Goal: Find specific page/section

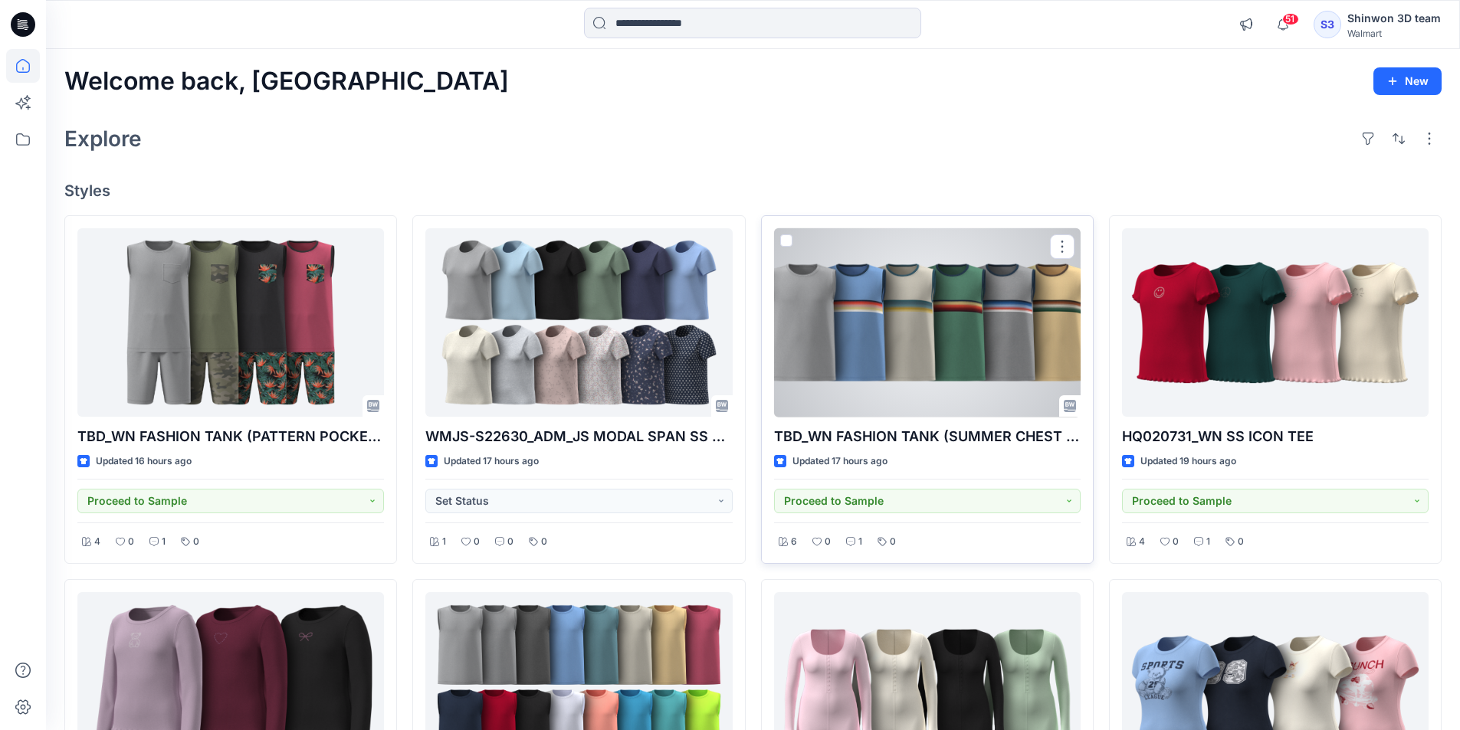
click at [965, 312] on div at bounding box center [927, 322] width 306 height 189
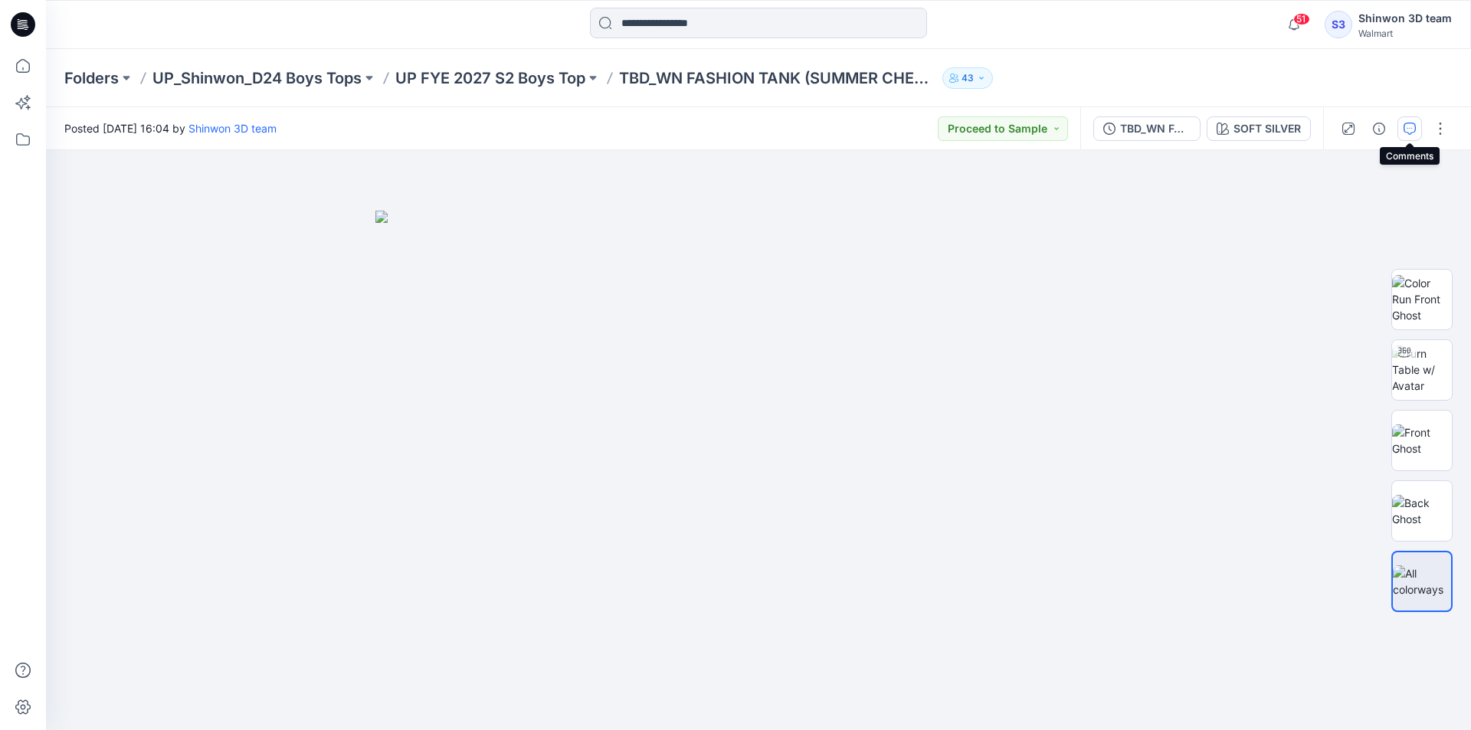
click at [1407, 134] on button "button" at bounding box center [1410, 128] width 25 height 25
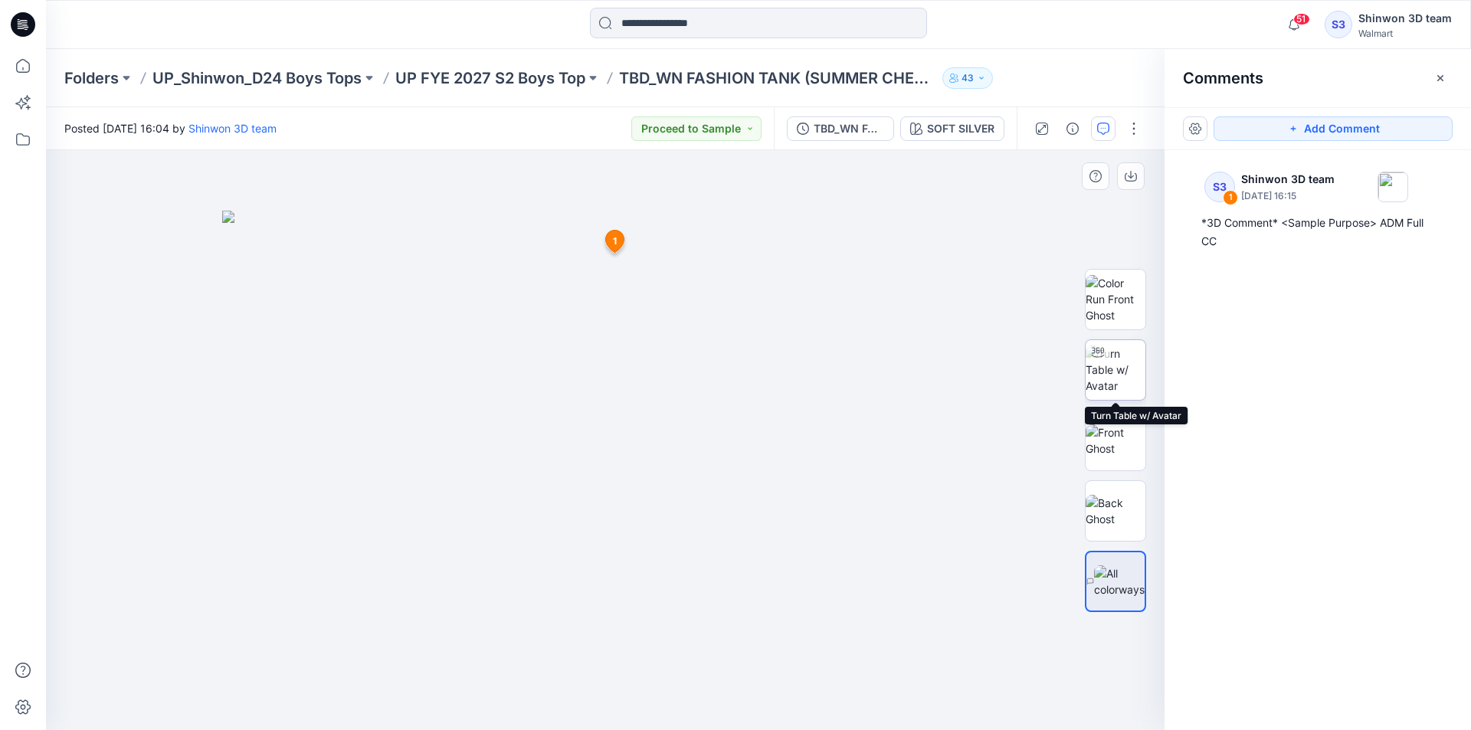
click at [1119, 387] on img at bounding box center [1116, 370] width 60 height 48
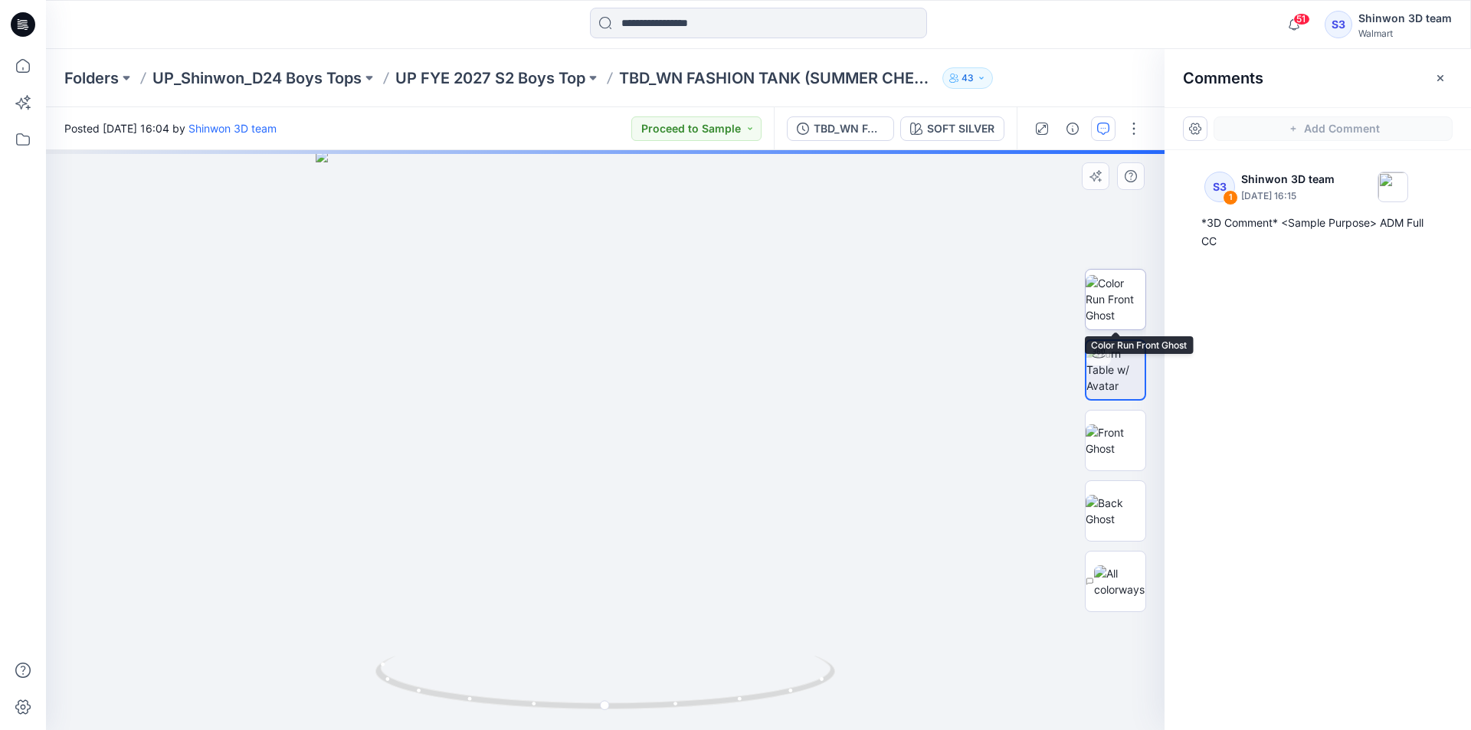
click at [1129, 300] on img at bounding box center [1116, 299] width 60 height 48
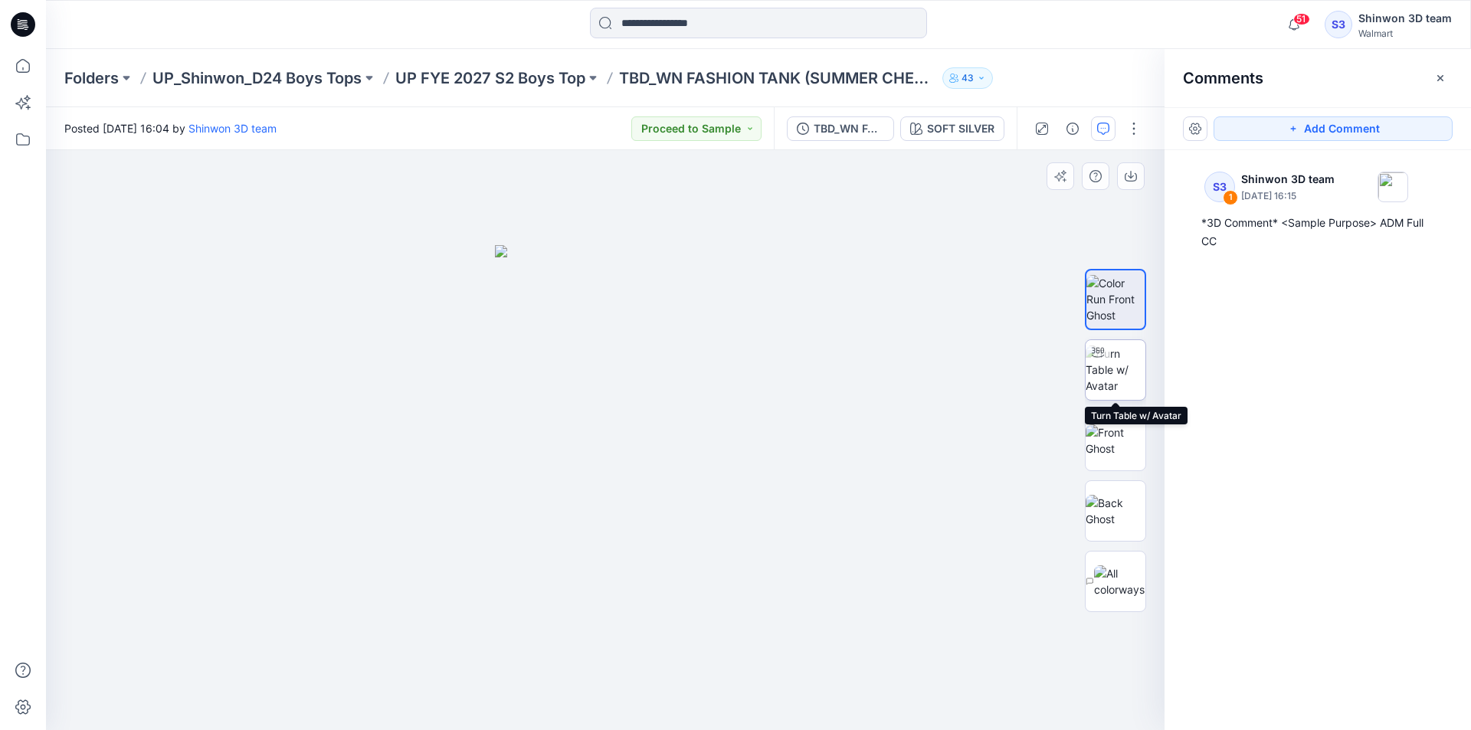
click at [1127, 375] on img at bounding box center [1116, 370] width 60 height 48
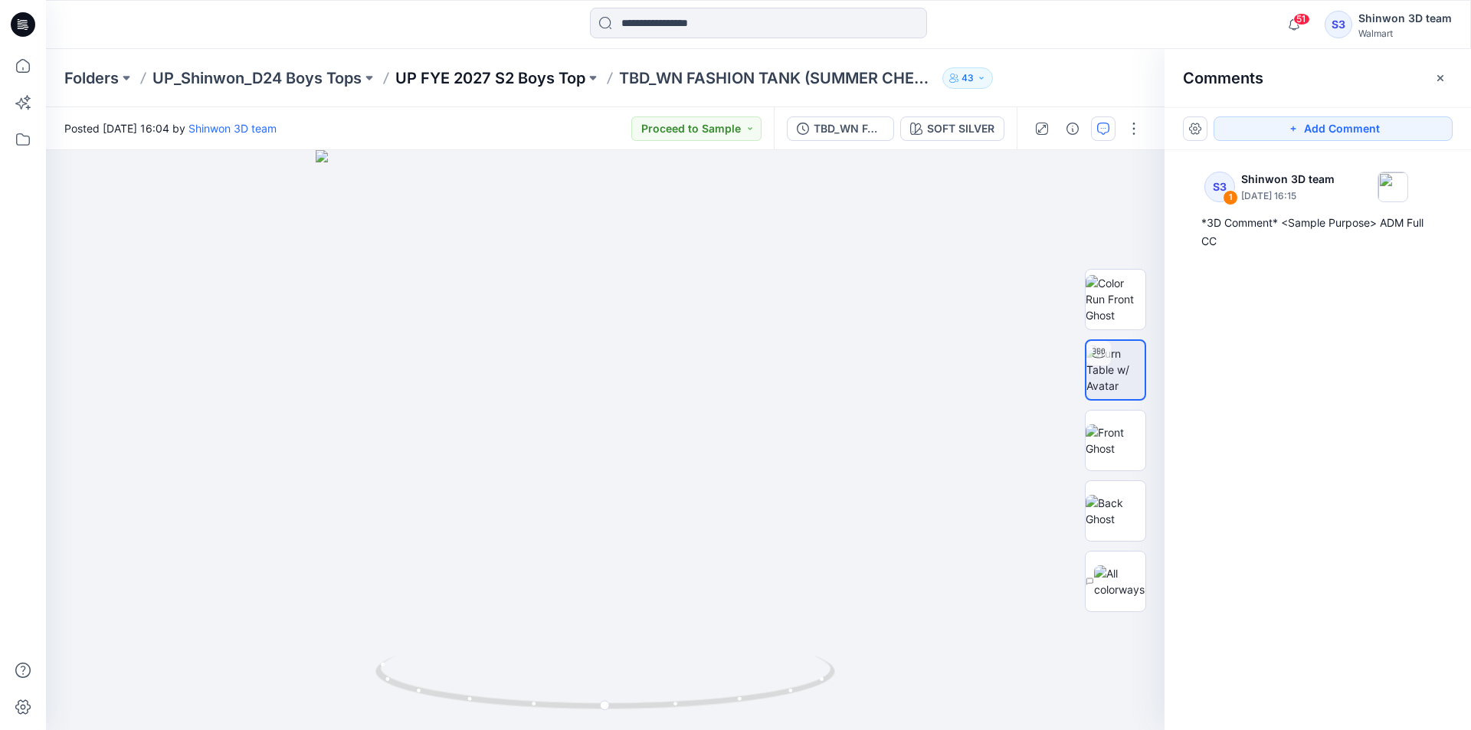
click at [470, 79] on p "UP FYE 2027 S2 Boys Top" at bounding box center [490, 77] width 190 height 21
